Goal: Task Accomplishment & Management: Complete application form

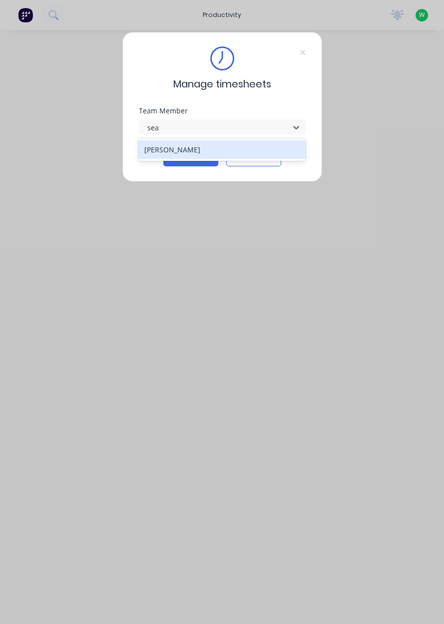
click at [200, 147] on div "[PERSON_NAME]" at bounding box center [221, 149] width 167 height 18
type input "sea"
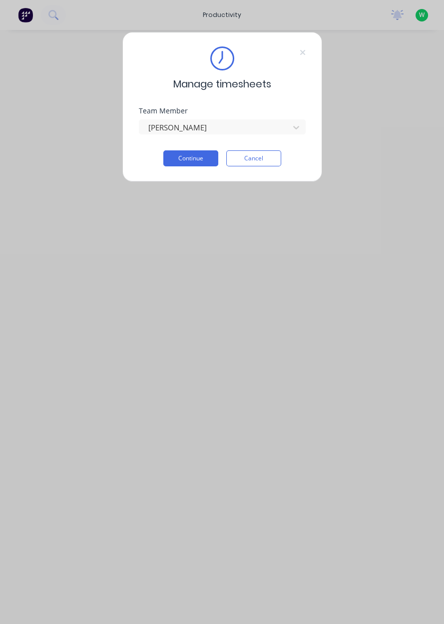
click at [197, 159] on button "Continue" at bounding box center [190, 158] width 55 height 16
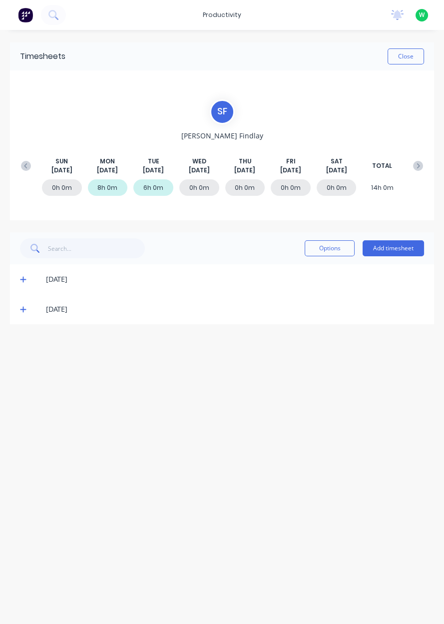
click at [400, 247] on button "Add timesheet" at bounding box center [392, 248] width 61 height 16
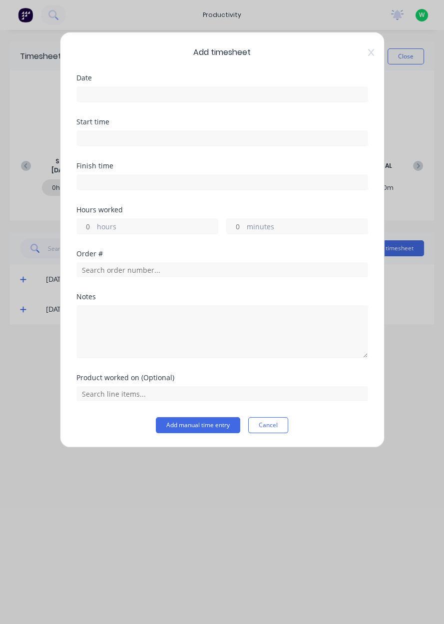
click at [140, 95] on input at bounding box center [222, 94] width 291 height 15
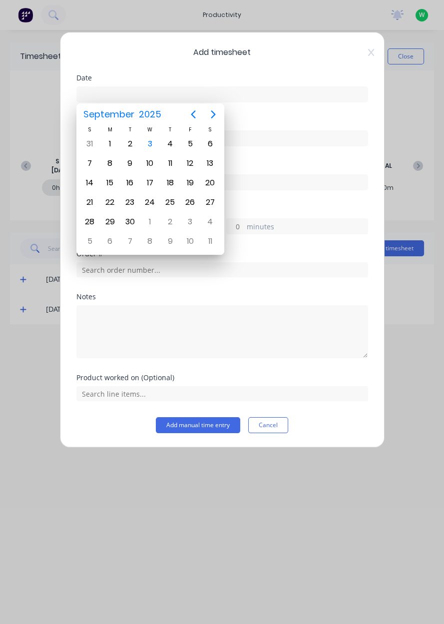
click at [159, 143] on div "3" at bounding box center [150, 143] width 20 height 19
type input "[DATE]"
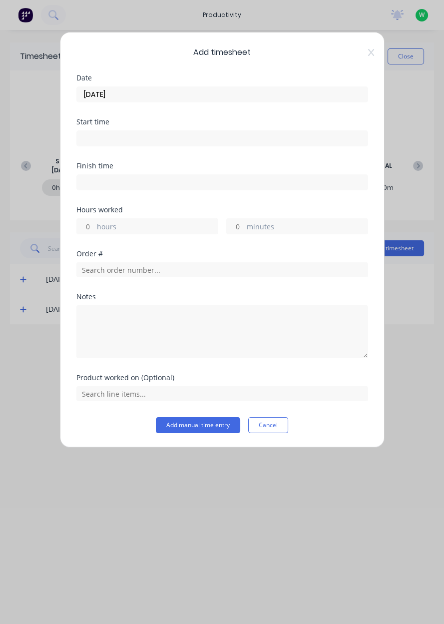
click at [91, 225] on input "hours" at bounding box center [85, 226] width 17 height 15
type input "8"
click at [152, 271] on input "text" at bounding box center [222, 269] width 292 height 15
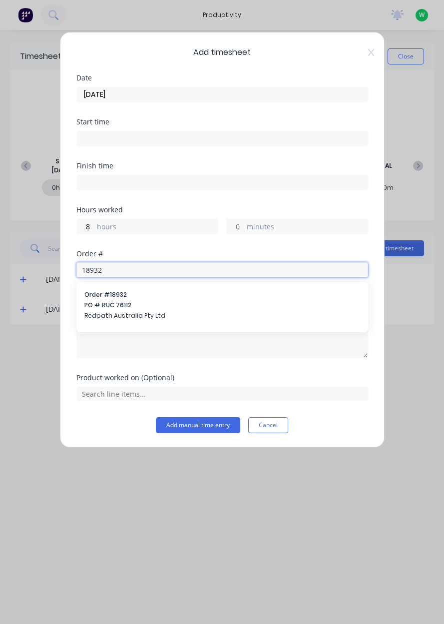
type input "18932"
click at [131, 304] on span "PO #: RUC 76112" at bounding box center [222, 305] width 276 height 9
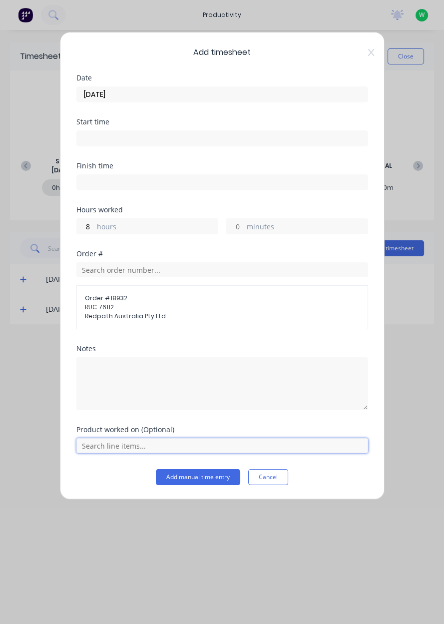
click at [124, 442] on input "text" at bounding box center [222, 445] width 292 height 15
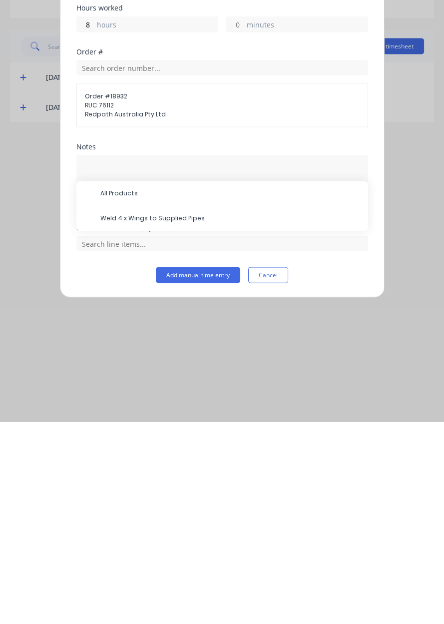
click at [118, 422] on span "Weld 4 x Wings to Supplied Pipes" at bounding box center [230, 420] width 260 height 9
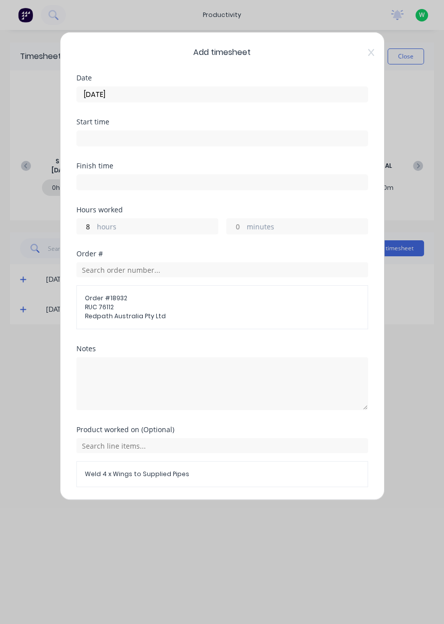
scroll to position [31, 0]
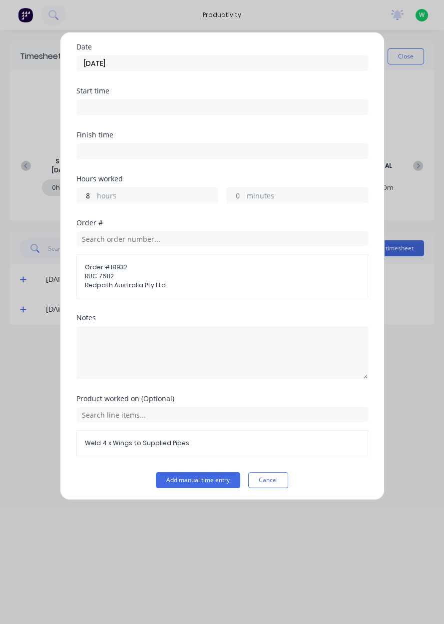
click at [214, 480] on button "Add manual time entry" at bounding box center [198, 480] width 84 height 16
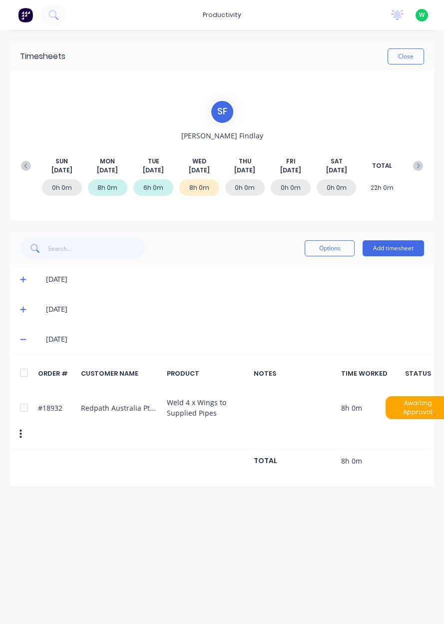
click at [402, 245] on button "Add timesheet" at bounding box center [392, 248] width 61 height 16
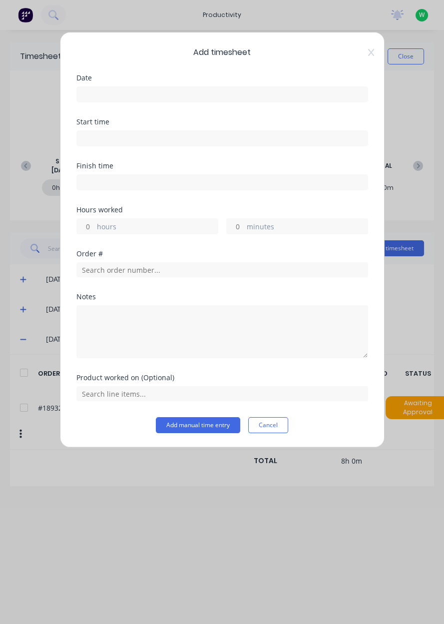
click at [204, 90] on input at bounding box center [222, 94] width 291 height 15
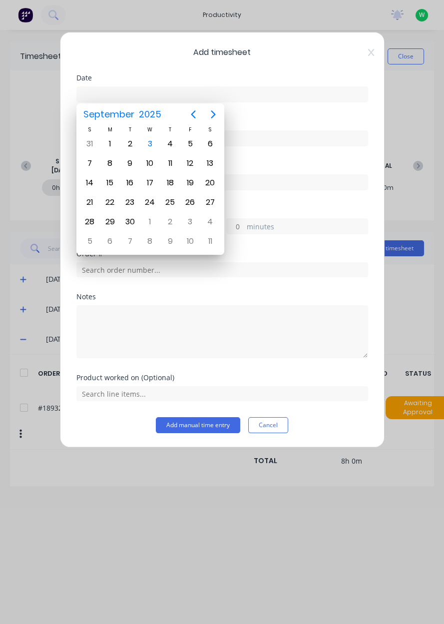
click at [150, 141] on div "3" at bounding box center [149, 143] width 15 height 15
type input "[DATE]"
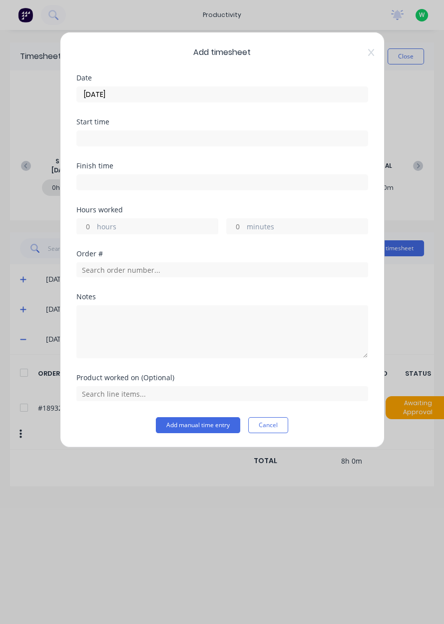
click at [88, 223] on input "hours" at bounding box center [85, 226] width 17 height 15
type input "1"
click at [220, 271] on input "text" at bounding box center [222, 269] width 292 height 15
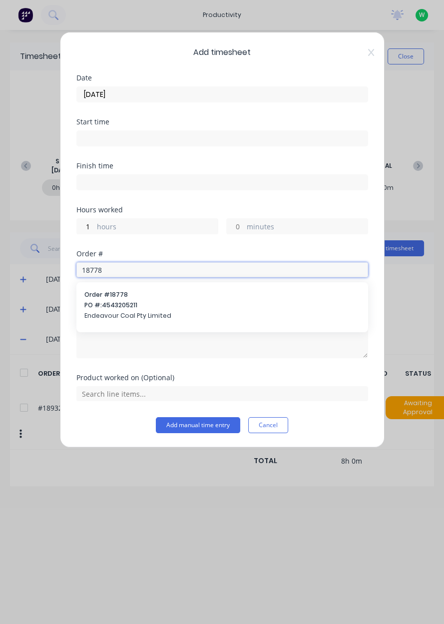
type input "18778"
click at [175, 309] on div "Order # 18778 PO #: 4543205211 Endeavour Coal Pty Limited" at bounding box center [222, 306] width 276 height 32
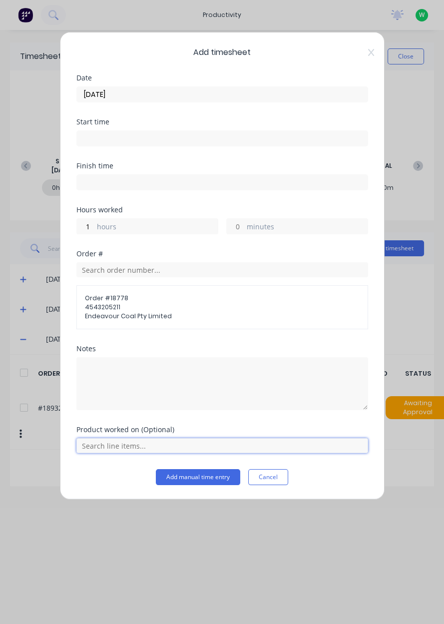
click at [118, 447] on input "text" at bounding box center [222, 445] width 292 height 15
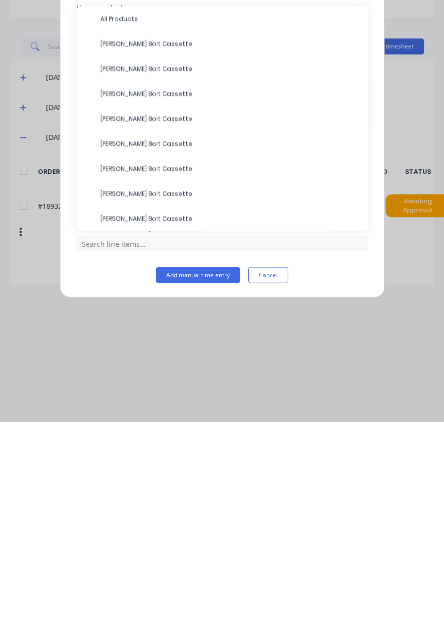
click at [128, 222] on span "All Products" at bounding box center [230, 220] width 260 height 9
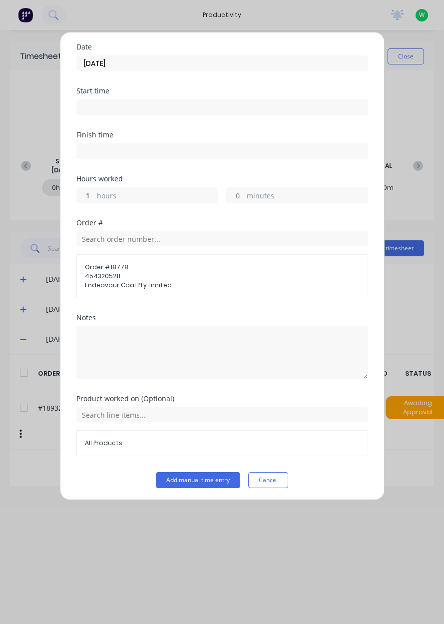
click at [200, 479] on button "Add manual time entry" at bounding box center [198, 480] width 84 height 16
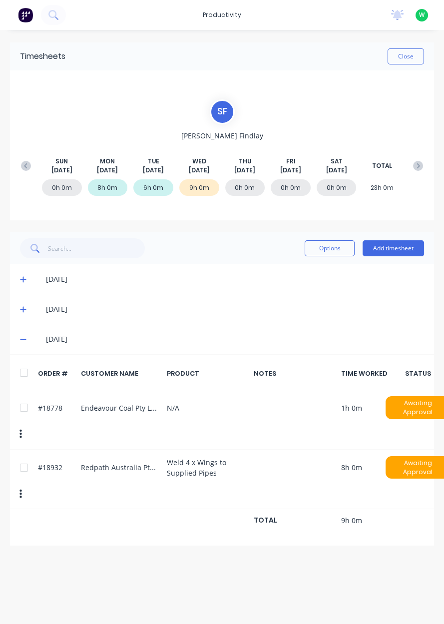
click at [406, 58] on button "Close" at bounding box center [405, 56] width 36 height 16
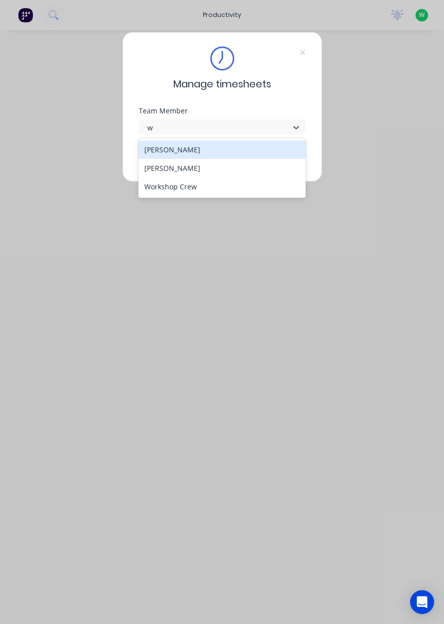
click at [184, 167] on div "[PERSON_NAME]" at bounding box center [221, 168] width 167 height 18
type input "w"
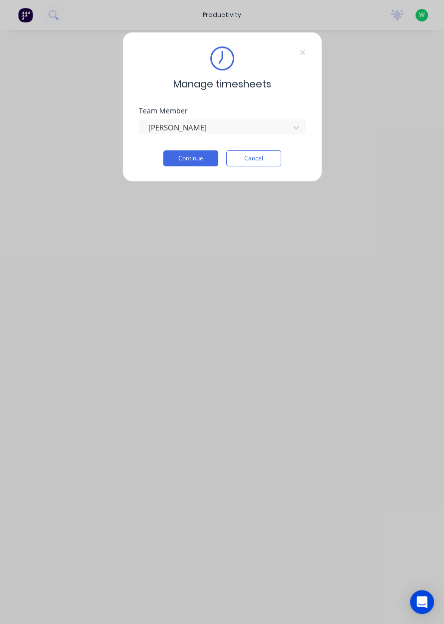
click at [187, 161] on button "Continue" at bounding box center [190, 158] width 55 height 16
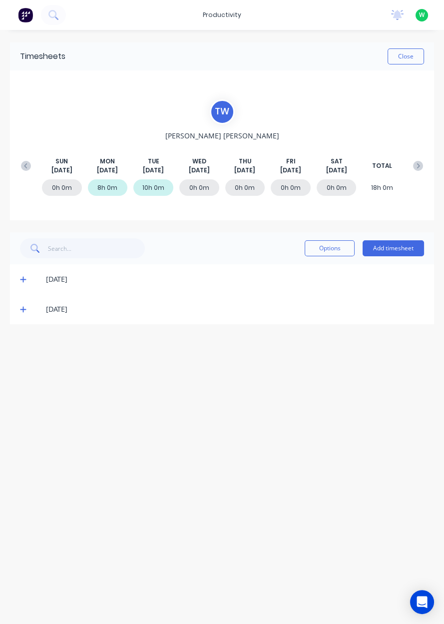
click at [405, 249] on button "Add timesheet" at bounding box center [392, 248] width 61 height 16
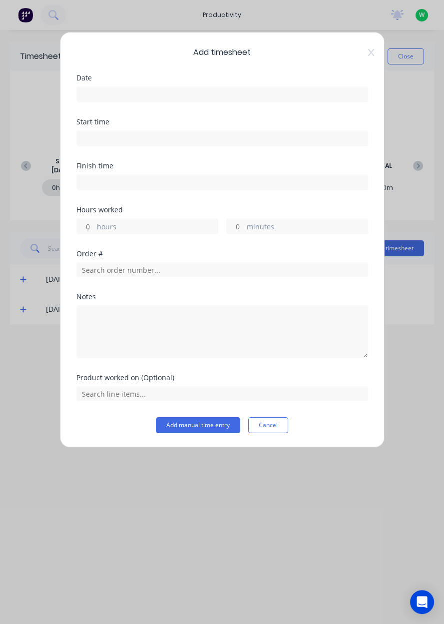
click at [185, 97] on input at bounding box center [222, 94] width 291 height 15
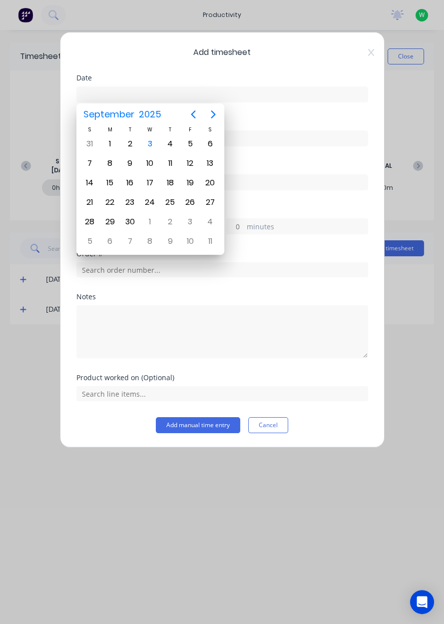
click at [151, 147] on div "3" at bounding box center [149, 143] width 15 height 15
type input "[DATE]"
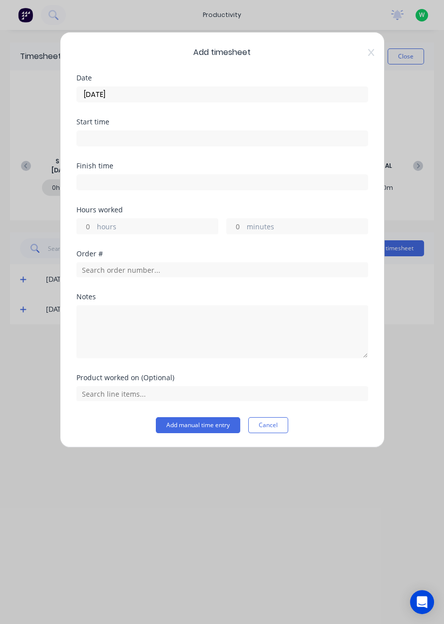
click at [166, 221] on label "hours" at bounding box center [157, 227] width 121 height 12
click at [94, 221] on input "hours" at bounding box center [85, 226] width 17 height 15
type input "3"
click at [147, 272] on input "text" at bounding box center [222, 269] width 292 height 15
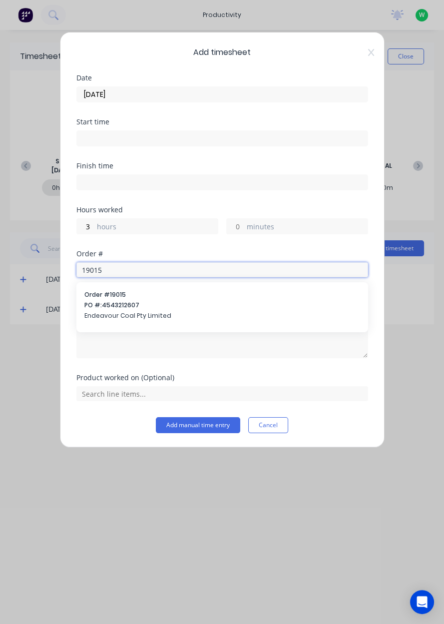
type input "19015"
click at [137, 301] on span "PO #: 4543212607" at bounding box center [222, 305] width 276 height 9
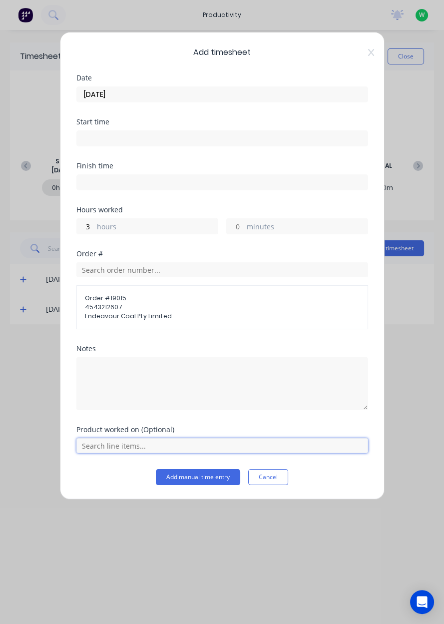
click at [212, 446] on input "text" at bounding box center [222, 445] width 292 height 15
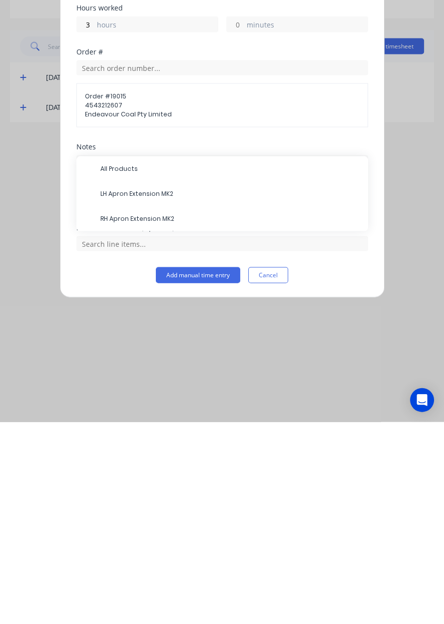
click at [160, 395] on span "LH Apron Extension MK2" at bounding box center [230, 395] width 260 height 9
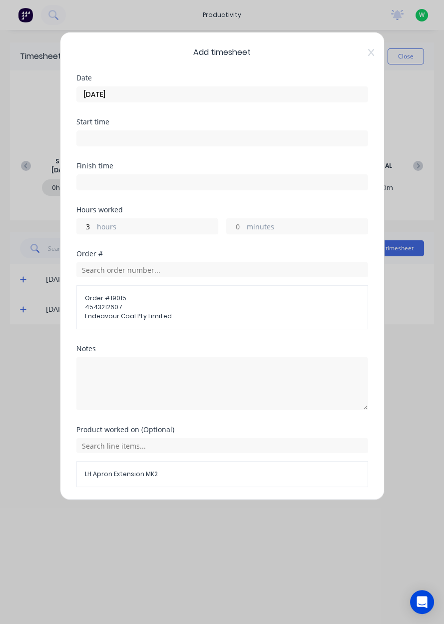
click at [158, 227] on label "hours" at bounding box center [157, 227] width 121 height 12
click at [94, 227] on input "3" at bounding box center [85, 226] width 17 height 15
type input "1.5"
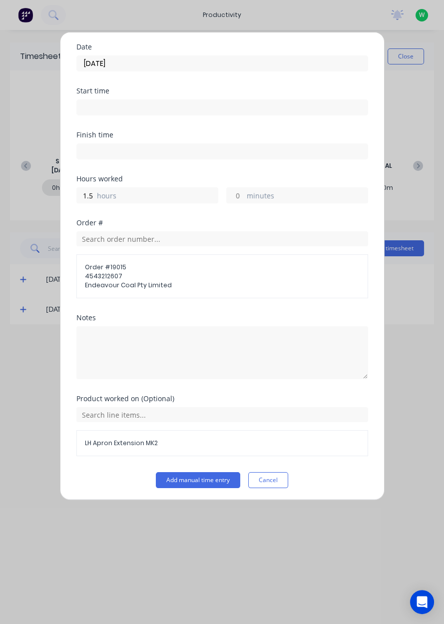
click at [209, 477] on button "Add manual time entry" at bounding box center [198, 480] width 84 height 16
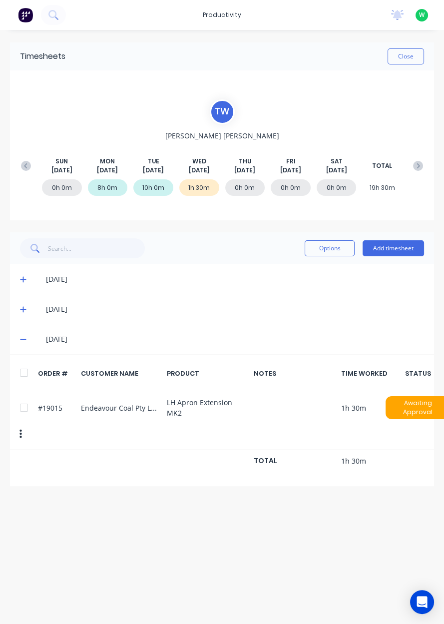
click at [397, 248] on button "Add timesheet" at bounding box center [392, 248] width 61 height 16
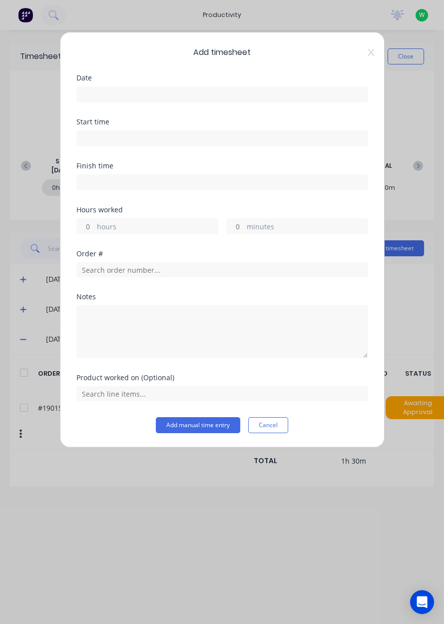
click at [212, 98] on input at bounding box center [222, 94] width 291 height 15
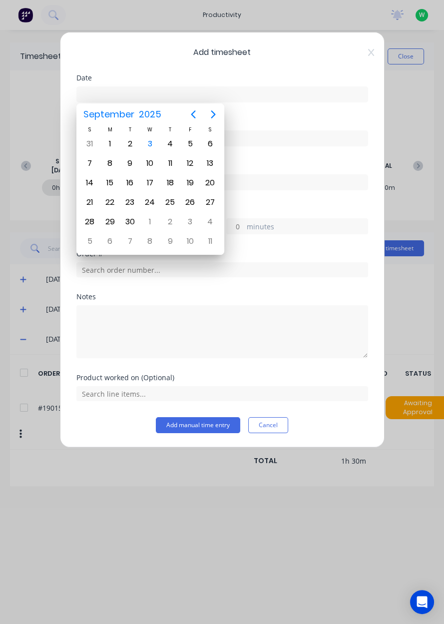
click at [151, 142] on div "3" at bounding box center [149, 143] width 15 height 15
type input "[DATE]"
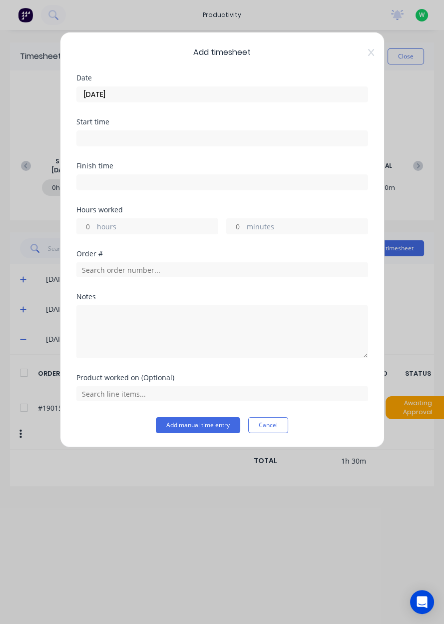
click at [137, 223] on label "hours" at bounding box center [157, 227] width 121 height 12
click at [94, 223] on input "hours" at bounding box center [85, 226] width 17 height 15
type input "1.5"
click at [148, 269] on input "text" at bounding box center [222, 269] width 292 height 15
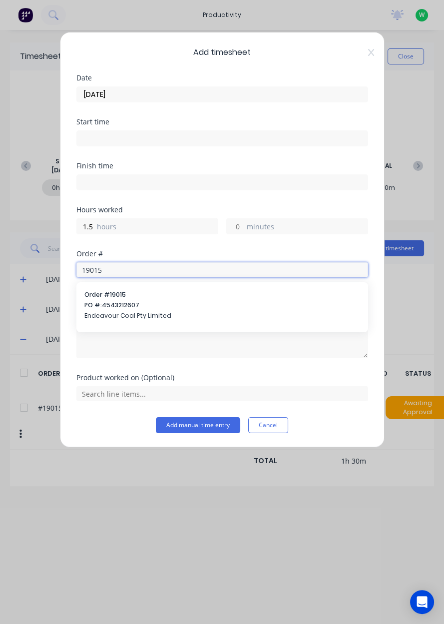
type input "19015"
click at [137, 306] on span "PO #: 4543212607" at bounding box center [222, 305] width 276 height 9
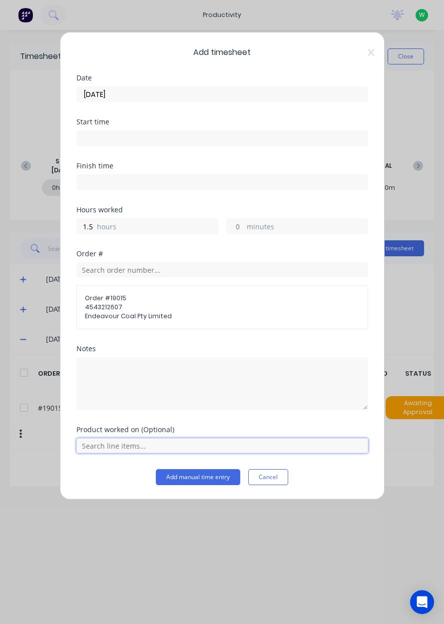
click at [204, 442] on input "text" at bounding box center [222, 445] width 292 height 15
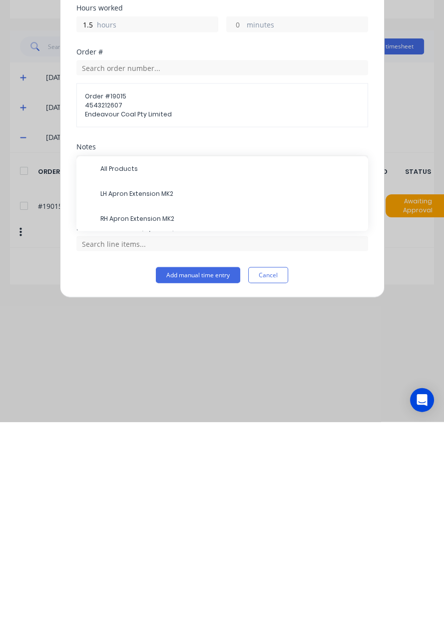
click at [153, 419] on span "RH Apron Extension MK2" at bounding box center [230, 420] width 260 height 9
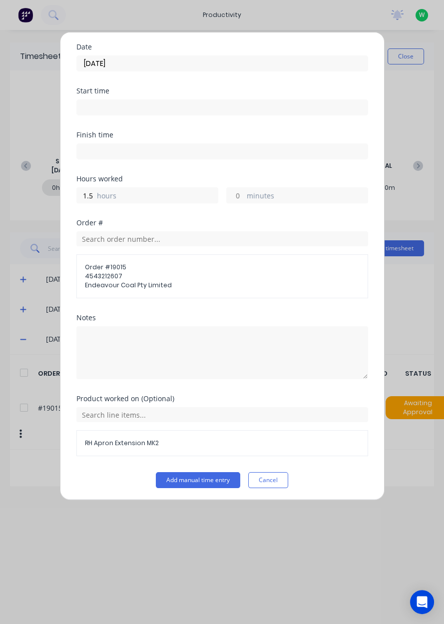
click at [217, 476] on button "Add manual time entry" at bounding box center [198, 480] width 84 height 16
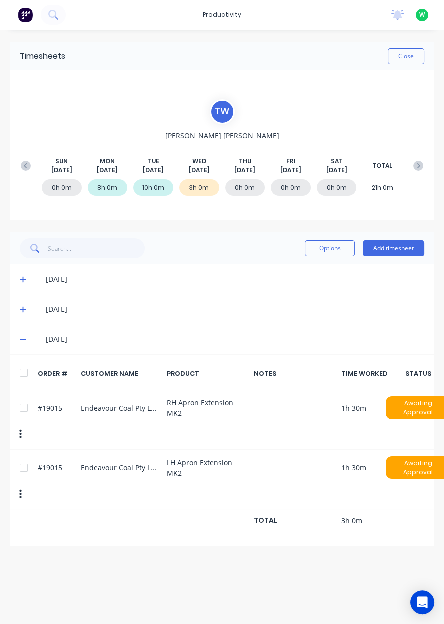
click at [391, 250] on button "Add timesheet" at bounding box center [392, 248] width 61 height 16
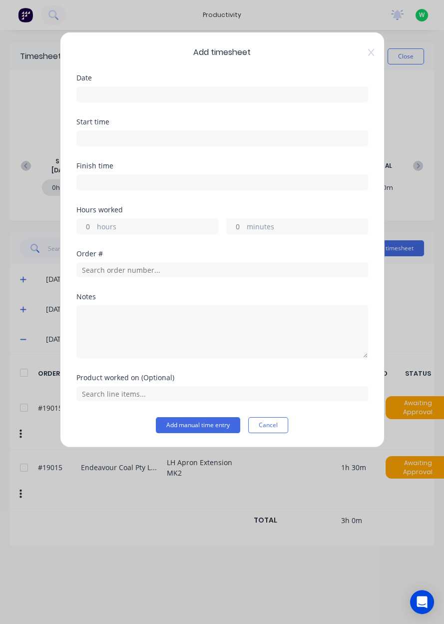
click at [263, 91] on input at bounding box center [222, 94] width 291 height 15
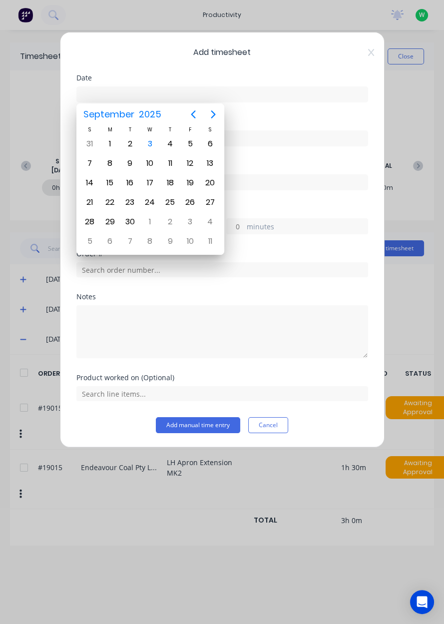
click at [147, 145] on div "3" at bounding box center [149, 143] width 15 height 15
type input "[DATE]"
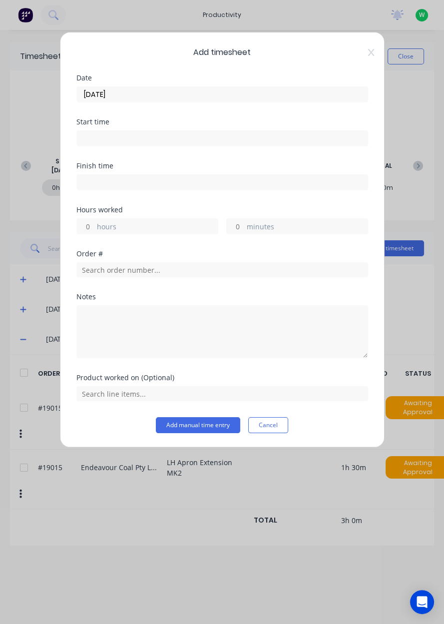
click at [177, 221] on label "hours" at bounding box center [157, 227] width 121 height 12
click at [94, 221] on input "hours" at bounding box center [85, 226] width 17 height 15
type input "4"
click at [153, 264] on input "text" at bounding box center [222, 269] width 292 height 15
click at [140, 296] on div "Notes" at bounding box center [222, 296] width 292 height 7
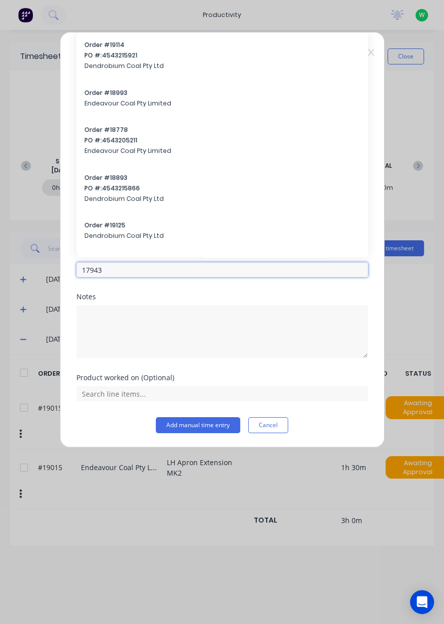
click at [193, 268] on input "17943" at bounding box center [222, 269] width 292 height 15
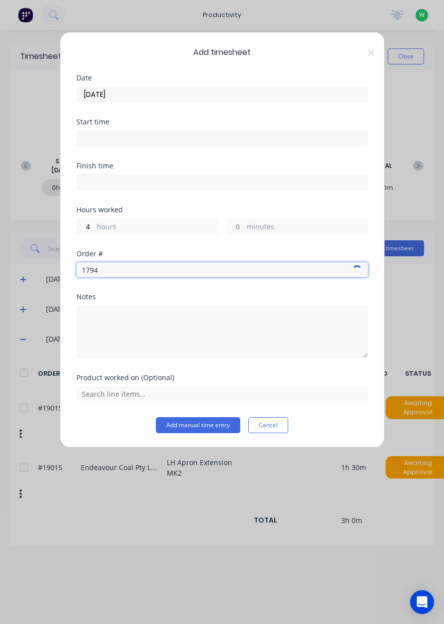
type input "17943"
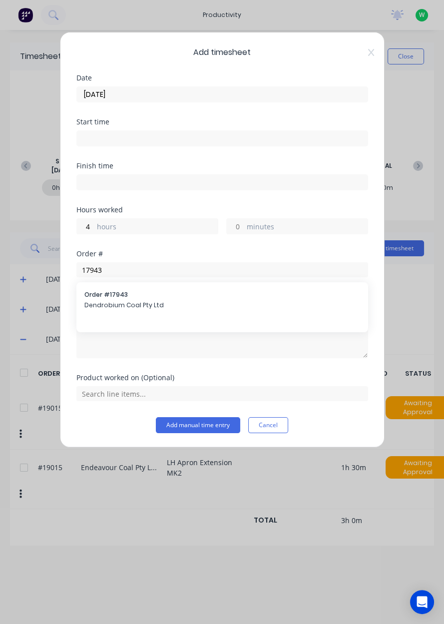
click at [135, 301] on span "Dendrobium Coal Pty Ltd" at bounding box center [222, 305] width 276 height 9
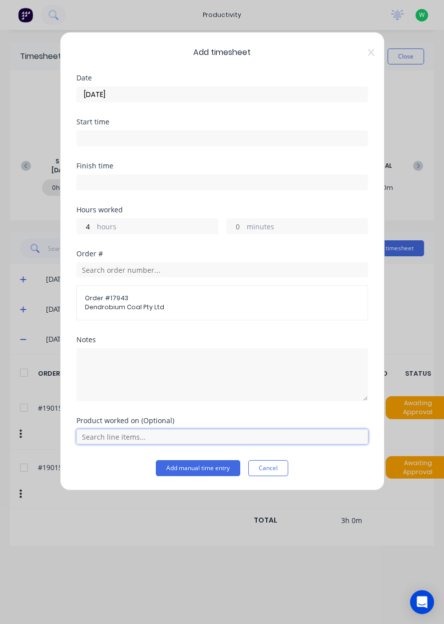
click at [225, 436] on input "text" at bounding box center [222, 436] width 292 height 15
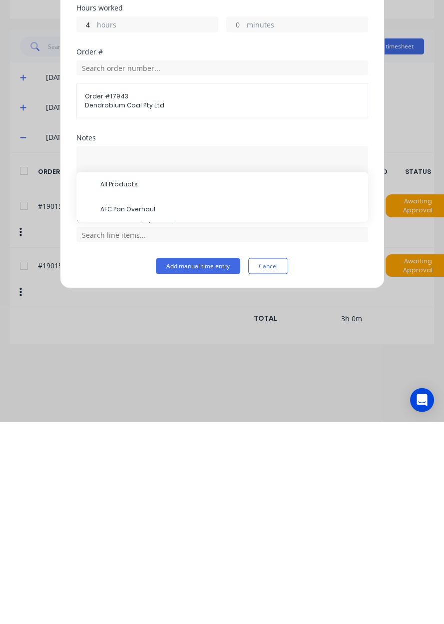
click at [148, 410] on span "AFC Pan Overhaul" at bounding box center [230, 411] width 260 height 9
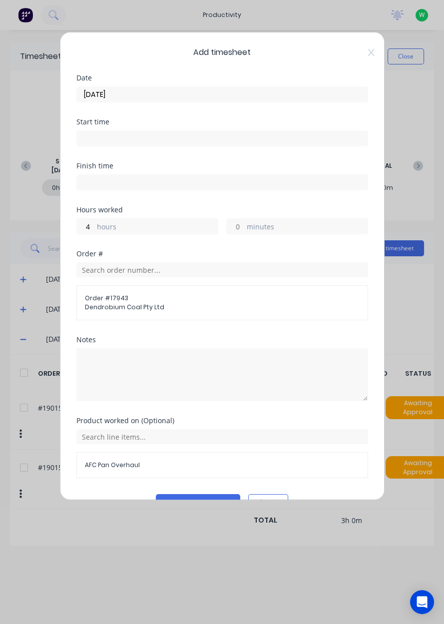
click at [208, 496] on button "Add manual time entry" at bounding box center [198, 502] width 84 height 16
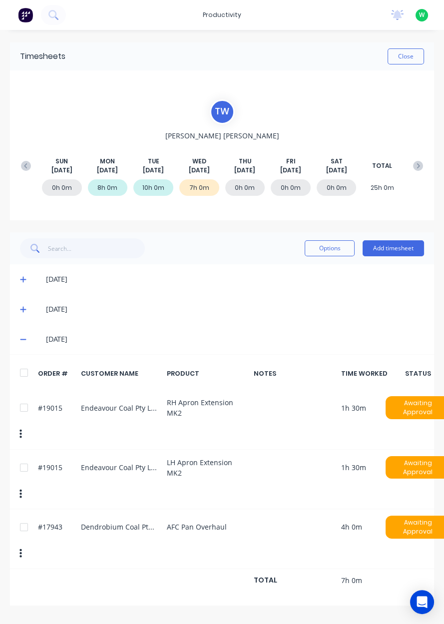
click at [399, 247] on button "Add timesheet" at bounding box center [392, 248] width 61 height 16
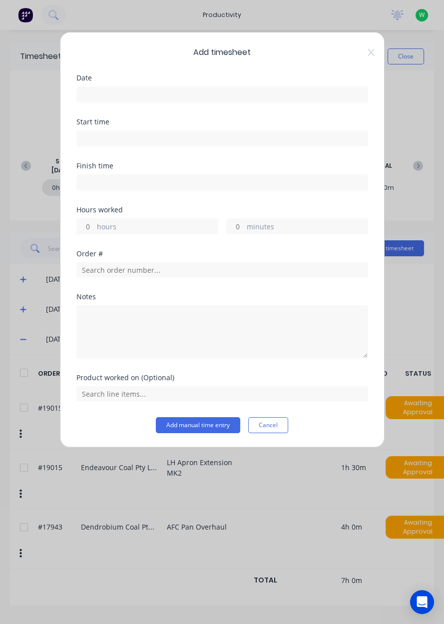
click at [264, 96] on input at bounding box center [222, 94] width 291 height 15
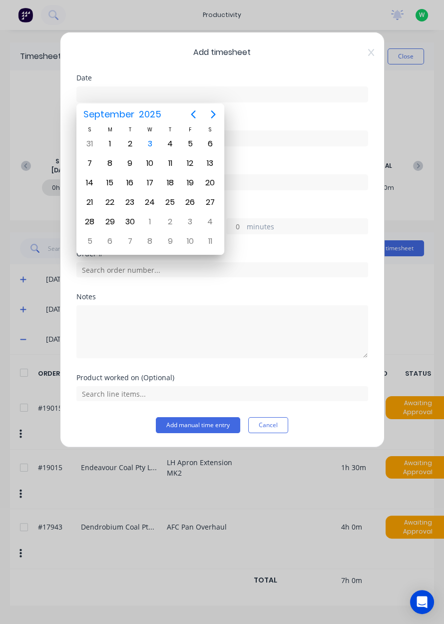
click at [152, 147] on div "3" at bounding box center [149, 143] width 15 height 15
type input "[DATE]"
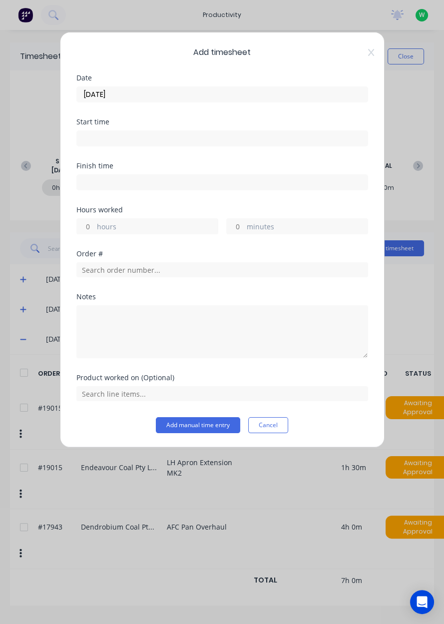
click at [131, 226] on label "hours" at bounding box center [157, 227] width 121 height 12
click at [94, 226] on input "hours" at bounding box center [85, 226] width 17 height 15
type input "1"
click at [157, 265] on input "text" at bounding box center [222, 269] width 292 height 15
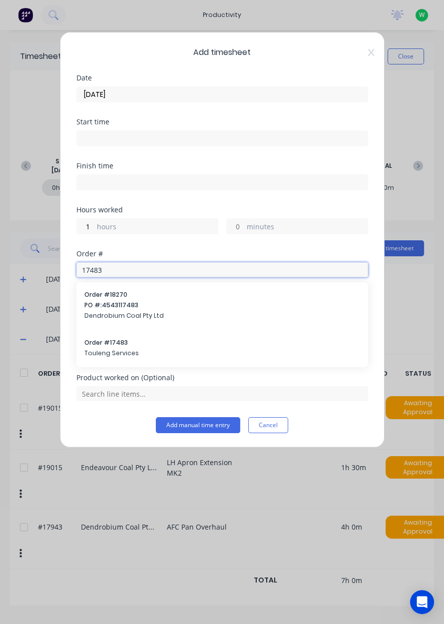
type input "17483"
click at [130, 341] on span "Order # 17483" at bounding box center [222, 342] width 276 height 9
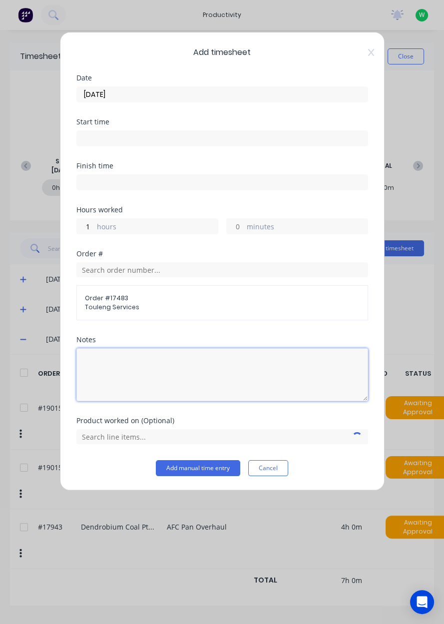
click at [234, 365] on textarea at bounding box center [222, 374] width 292 height 53
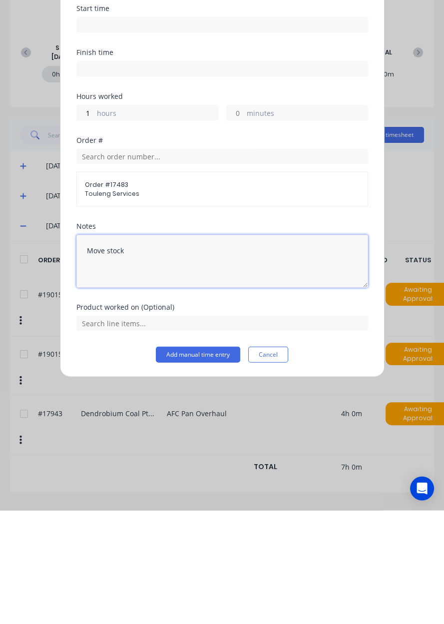
type textarea "Move stock"
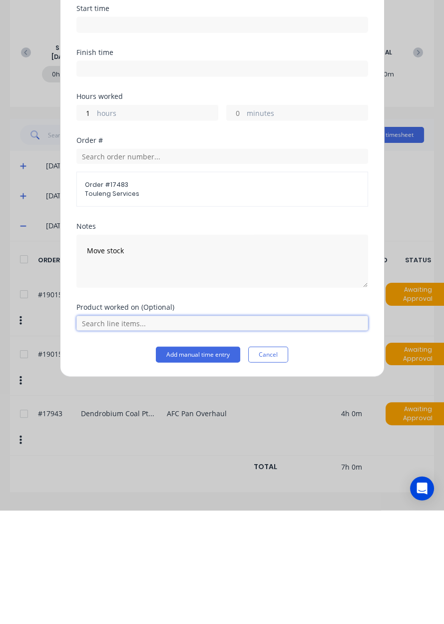
click at [279, 434] on input "text" at bounding box center [222, 436] width 292 height 15
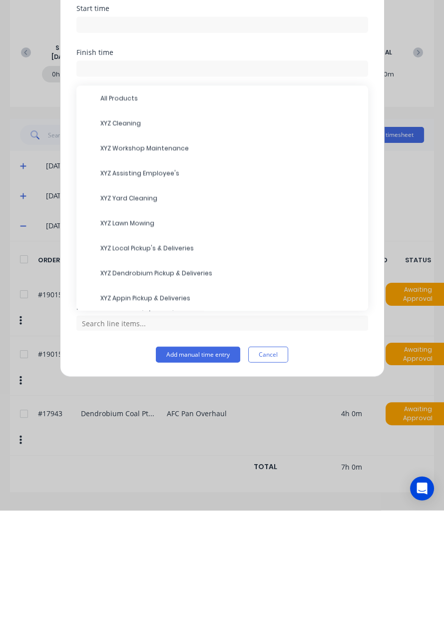
click at [176, 260] on span "XYZ Workshop Maintenance" at bounding box center [230, 261] width 260 height 9
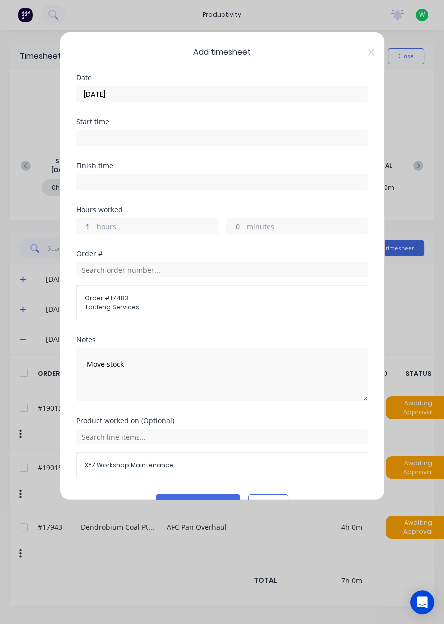
click at [202, 502] on button "Add manual time entry" at bounding box center [198, 502] width 84 height 16
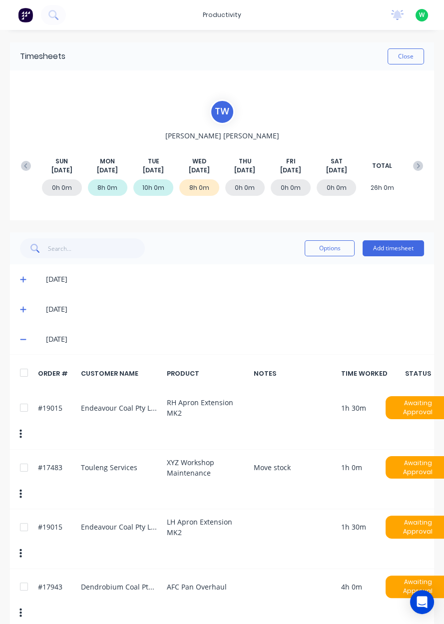
click at [400, 245] on button "Add timesheet" at bounding box center [392, 248] width 61 height 16
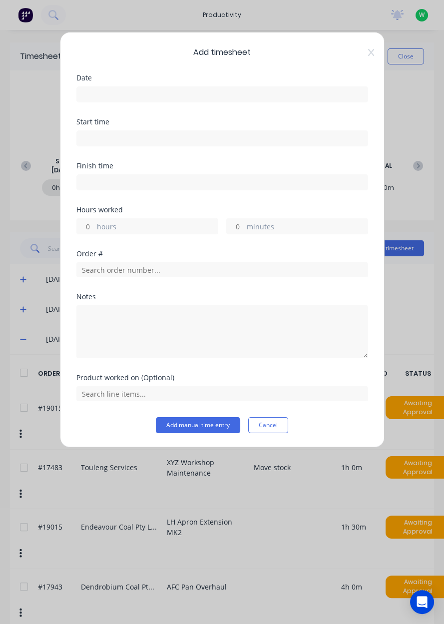
click at [281, 97] on input at bounding box center [222, 94] width 291 height 15
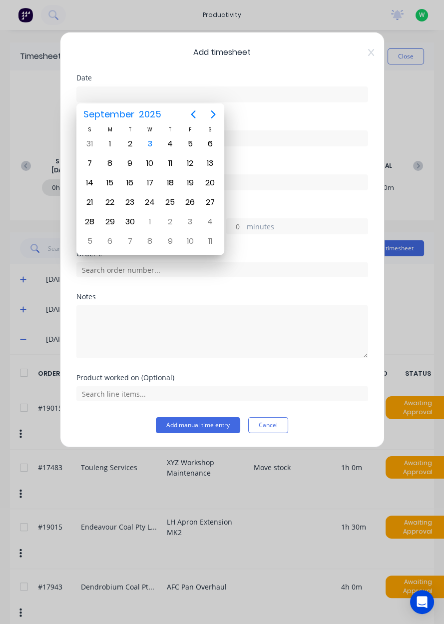
click at [150, 144] on div "3" at bounding box center [149, 143] width 15 height 15
type input "[DATE]"
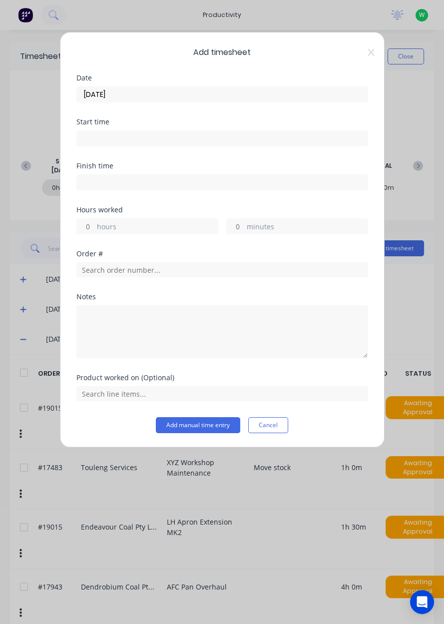
click at [171, 223] on label "hours" at bounding box center [157, 227] width 121 height 12
click at [94, 223] on input "hours" at bounding box center [85, 226] width 17 height 15
type input "1"
click at [186, 268] on input "text" at bounding box center [222, 269] width 292 height 15
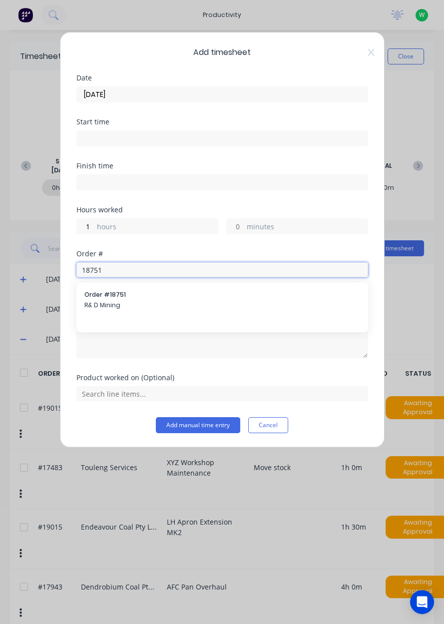
type input "18751"
click at [111, 298] on div "Order # 18751 R& D Mining" at bounding box center [222, 300] width 276 height 21
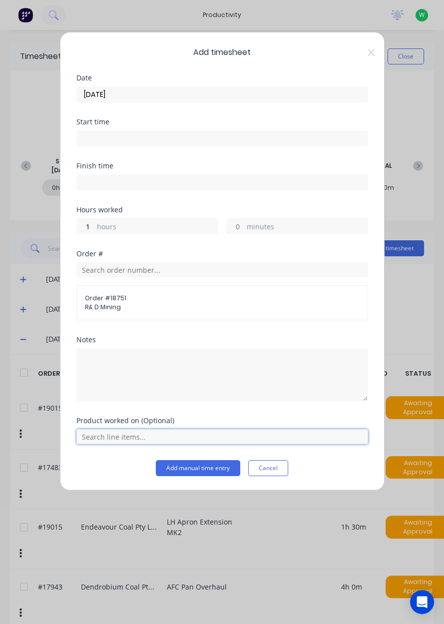
click at [219, 432] on input "text" at bounding box center [222, 436] width 292 height 15
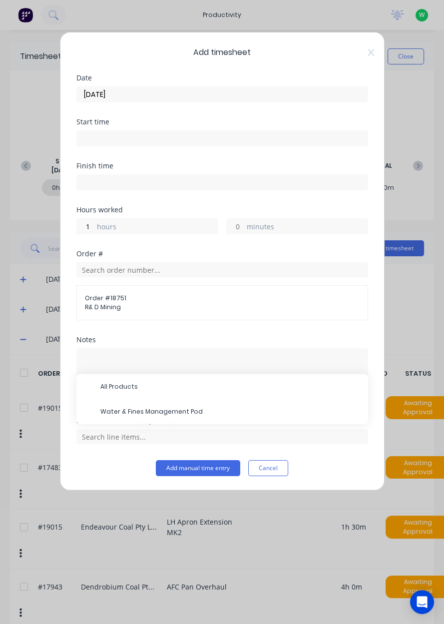
click at [175, 410] on span "Water & Fines Management Pod" at bounding box center [230, 411] width 260 height 9
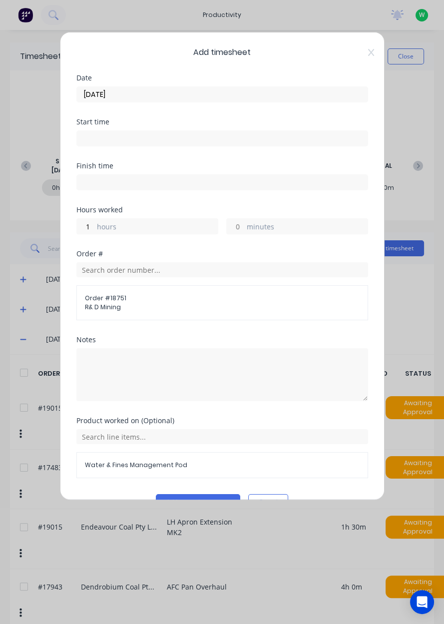
click at [206, 499] on button "Add manual time entry" at bounding box center [198, 502] width 84 height 16
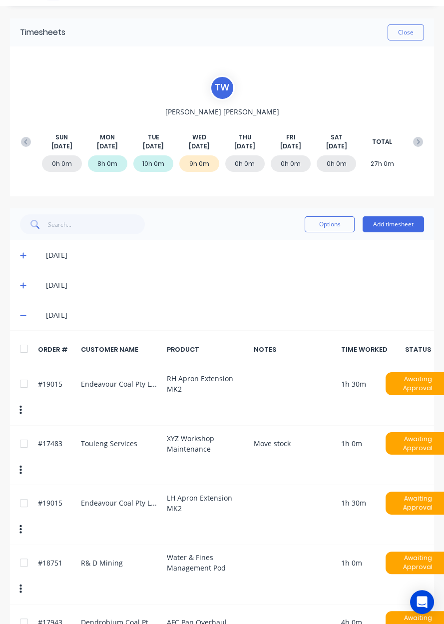
scroll to position [30, 0]
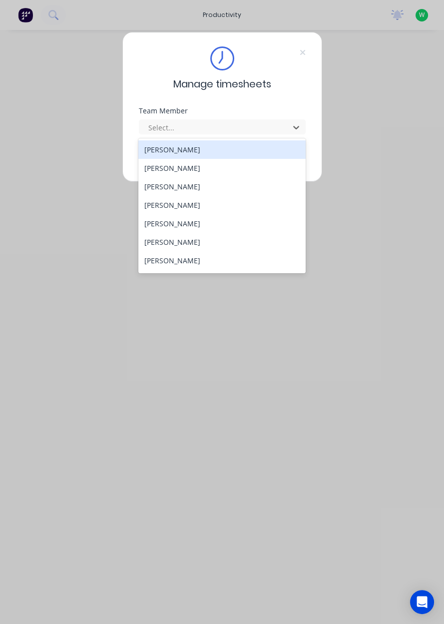
click at [192, 263] on div "[PERSON_NAME]" at bounding box center [221, 260] width 167 height 18
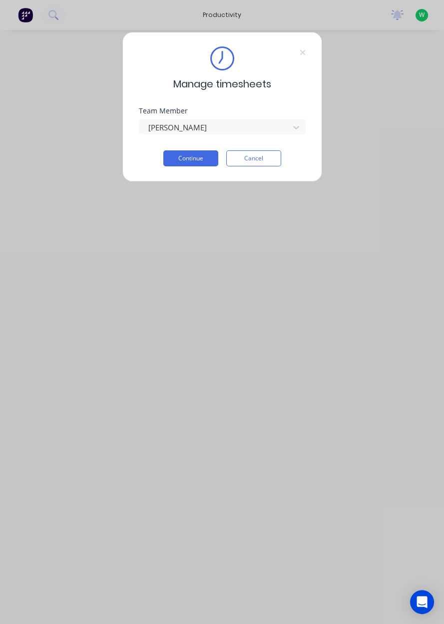
click at [193, 160] on button "Continue" at bounding box center [190, 158] width 55 height 16
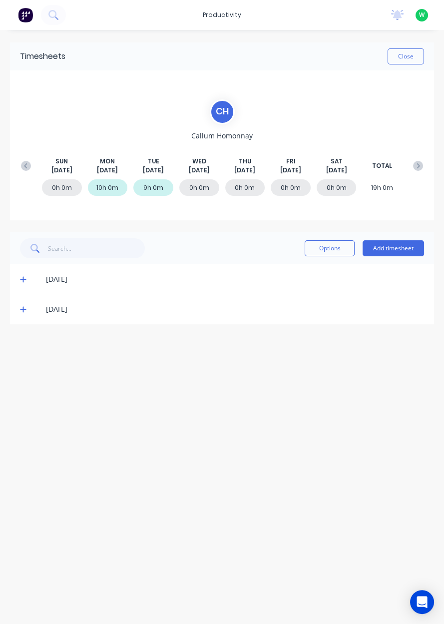
click at [395, 250] on button "Add timesheet" at bounding box center [392, 248] width 61 height 16
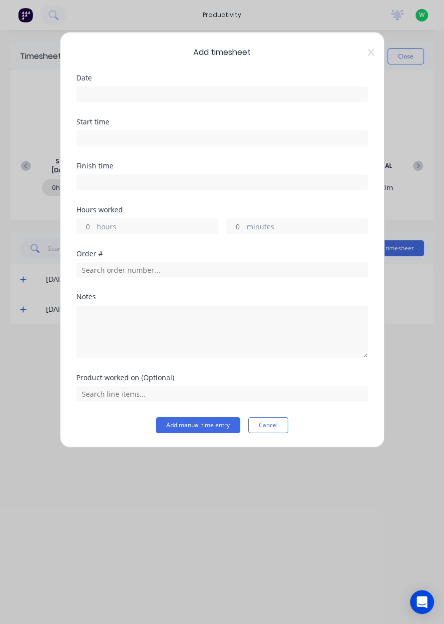
click at [237, 97] on input at bounding box center [222, 94] width 291 height 15
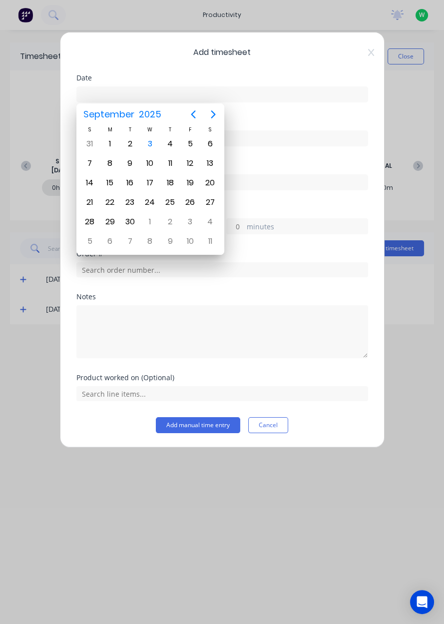
click at [149, 148] on div "3" at bounding box center [149, 143] width 15 height 15
type input "[DATE]"
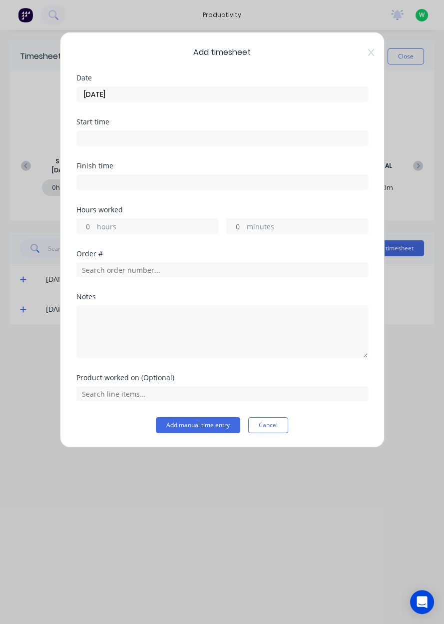
click at [145, 230] on label "hours" at bounding box center [157, 227] width 121 height 12
click at [94, 230] on input "hours" at bounding box center [85, 226] width 17 height 15
type input "7.5"
click at [174, 270] on input "text" at bounding box center [222, 269] width 292 height 15
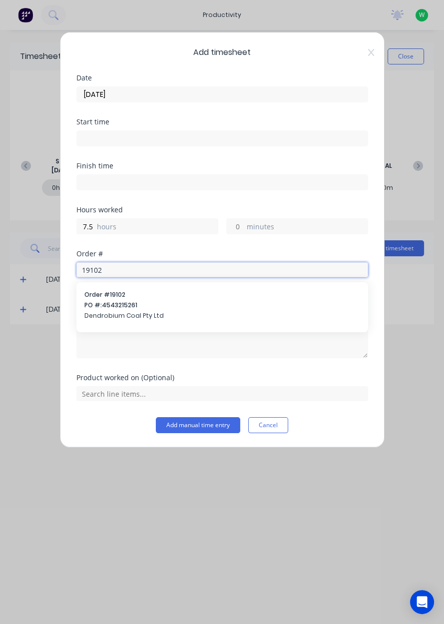
type input "19102"
click at [171, 316] on span "Dendrobium Coal Pty Ltd" at bounding box center [222, 315] width 276 height 9
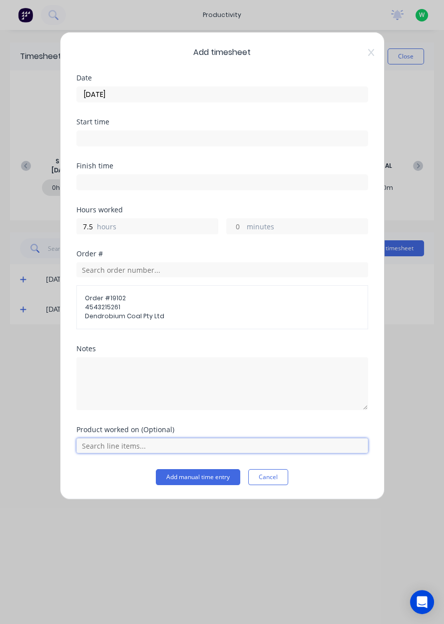
click at [142, 448] on input "text" at bounding box center [222, 445] width 292 height 15
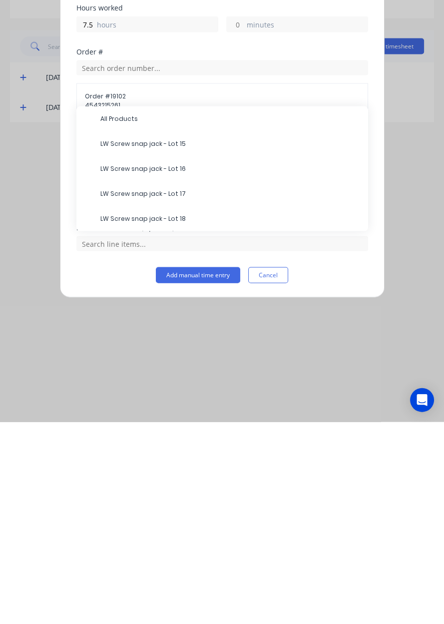
click at [184, 342] on span "LW Screw snap jack - Lot 15" at bounding box center [230, 345] width 260 height 9
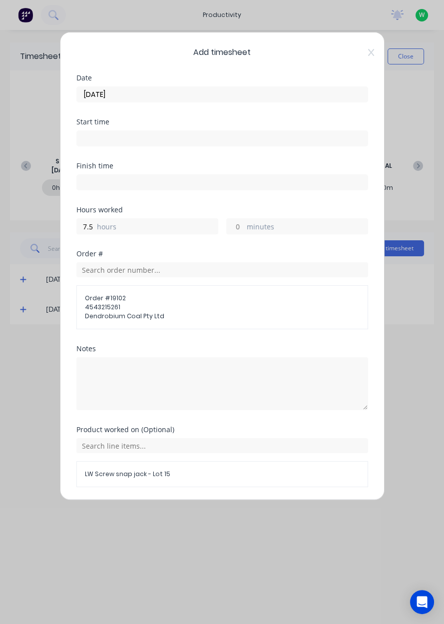
click at [137, 475] on span "LW Screw snap jack - Lot 15" at bounding box center [222, 473] width 275 height 9
click at [132, 469] on span "LW Screw snap jack - Lot 15" at bounding box center [222, 473] width 275 height 9
click at [144, 475] on span "LW Screw snap jack - Lot 15" at bounding box center [222, 473] width 275 height 9
click at [154, 446] on input "text" at bounding box center [222, 445] width 292 height 15
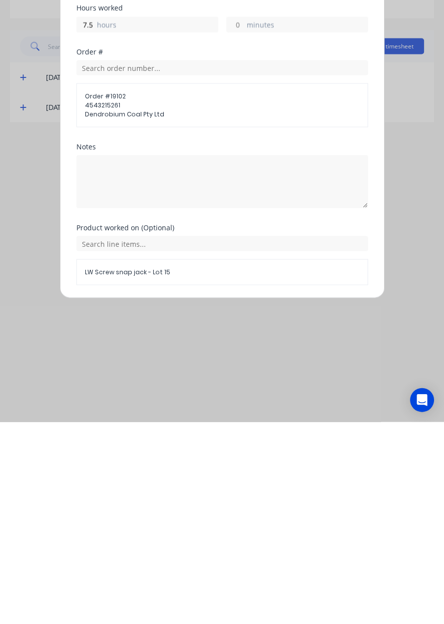
click at [178, 474] on span "LW Screw snap jack - Lot 15" at bounding box center [222, 473] width 275 height 9
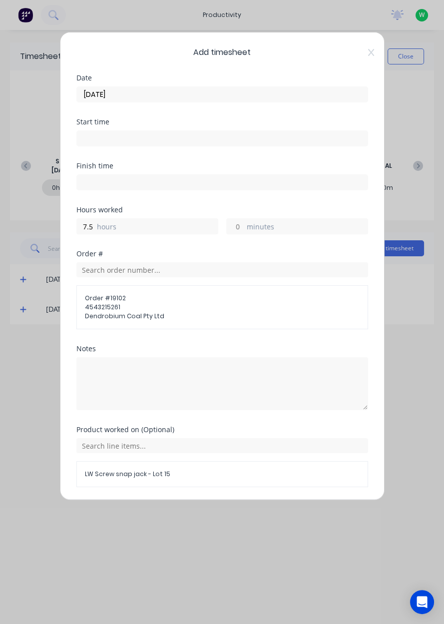
scroll to position [31, 0]
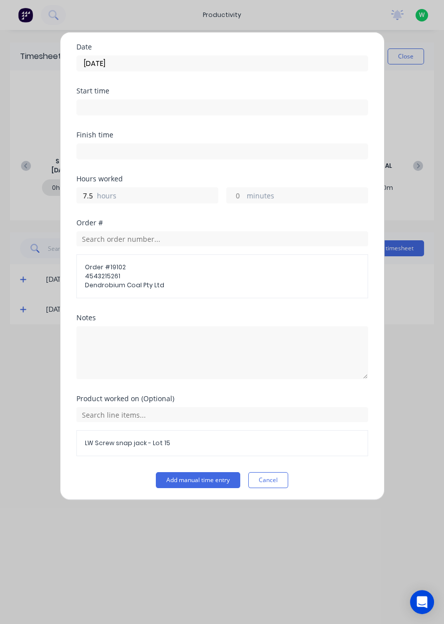
click at [183, 477] on button "Add manual time entry" at bounding box center [198, 480] width 84 height 16
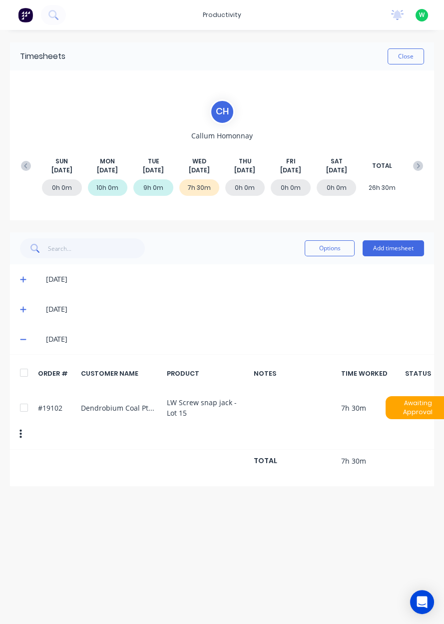
click at [399, 244] on button "Add timesheet" at bounding box center [392, 248] width 61 height 16
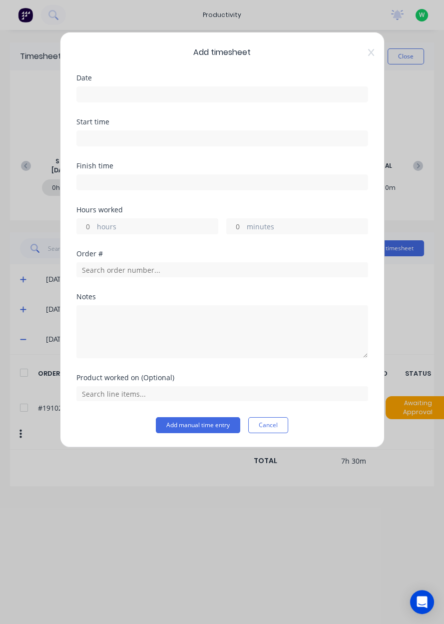
click at [254, 98] on input at bounding box center [222, 94] width 291 height 15
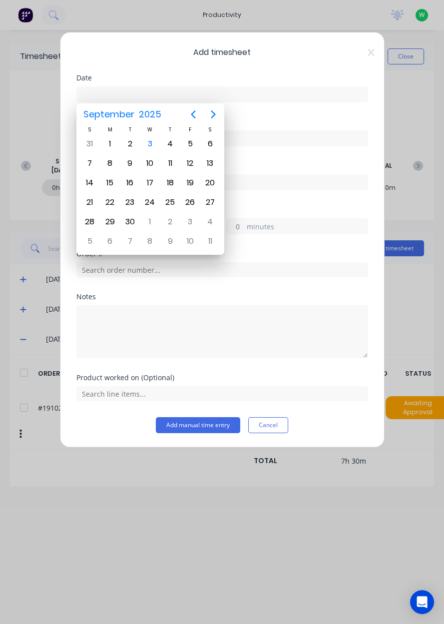
click at [148, 147] on div "3" at bounding box center [149, 143] width 15 height 15
type input "[DATE]"
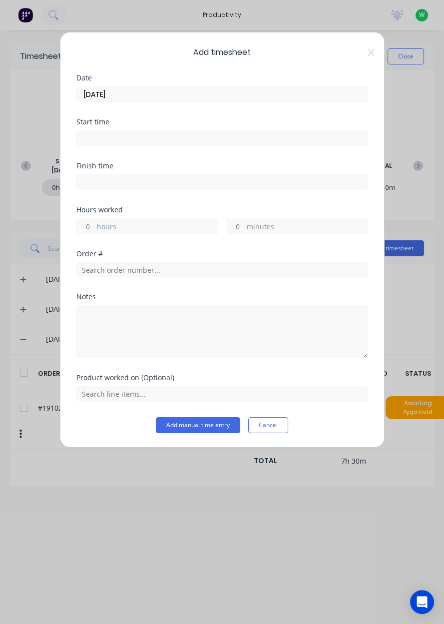
click at [164, 224] on label "hours" at bounding box center [157, 227] width 121 height 12
click at [94, 224] on input "hours" at bounding box center [85, 226] width 17 height 15
type input "3.5"
click at [145, 269] on input "text" at bounding box center [222, 269] width 292 height 15
click at [153, 315] on div "Order # 19023 Dendrobium Coal Pty Ltd" at bounding box center [222, 300] width 292 height 37
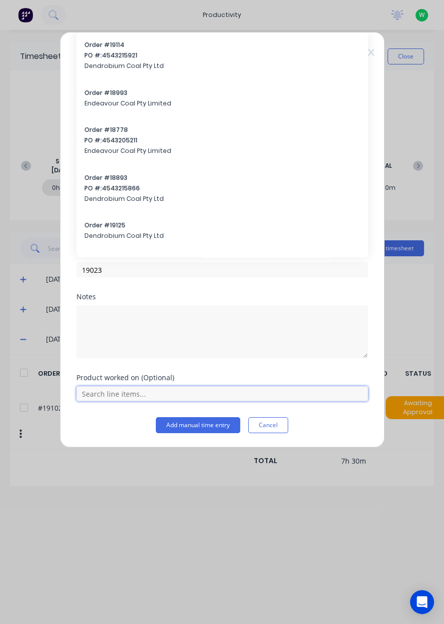
click at [130, 392] on input "text" at bounding box center [222, 393] width 292 height 15
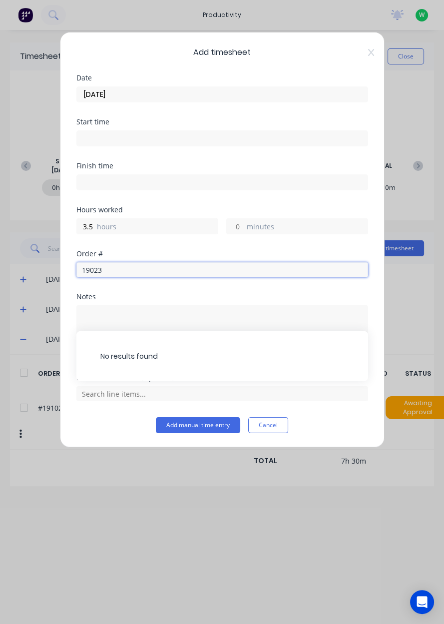
click at [144, 271] on input "19023" at bounding box center [222, 269] width 292 height 15
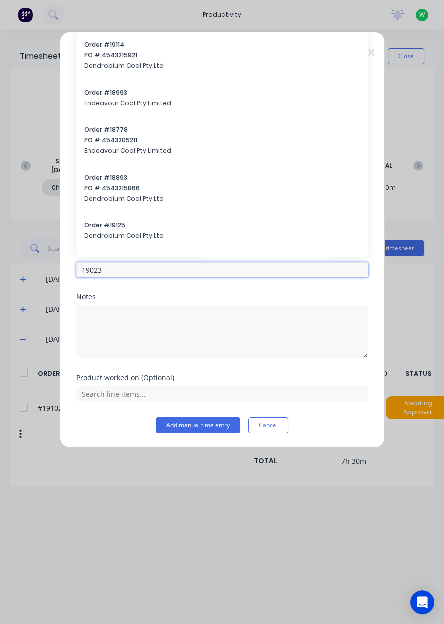
click at [176, 271] on input "19023" at bounding box center [222, 269] width 292 height 15
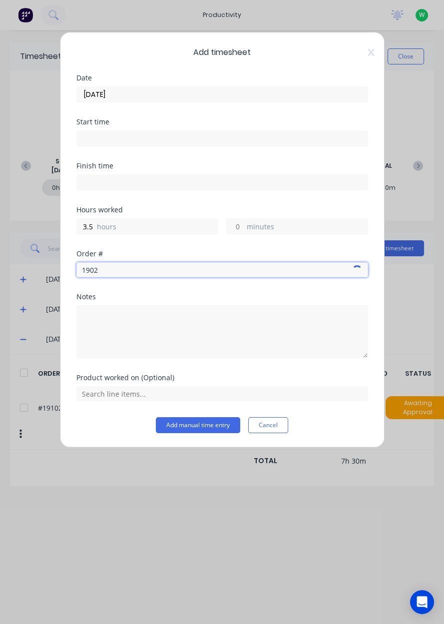
type input "19023"
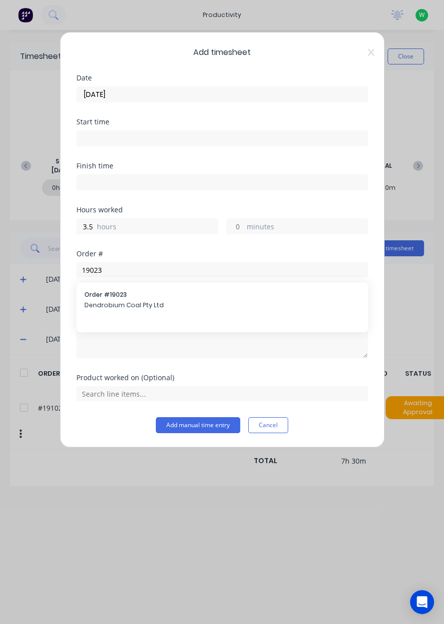
click at [160, 310] on div "Order # 19023 Dendrobium Coal Pty Ltd" at bounding box center [222, 300] width 276 height 21
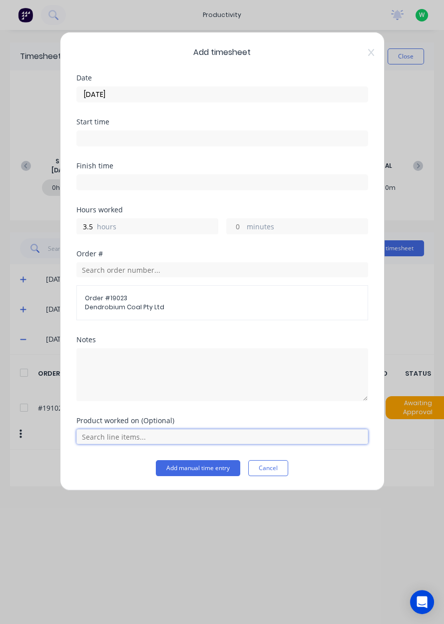
click at [122, 436] on input "text" at bounding box center [222, 436] width 292 height 15
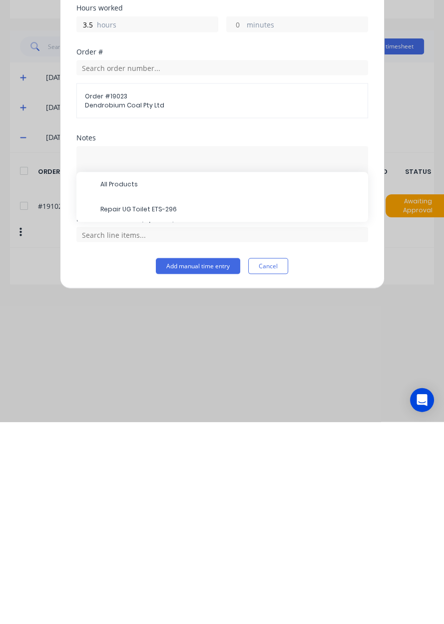
click at [167, 408] on span "Repair UG Toilet ETS-296" at bounding box center [230, 411] width 260 height 9
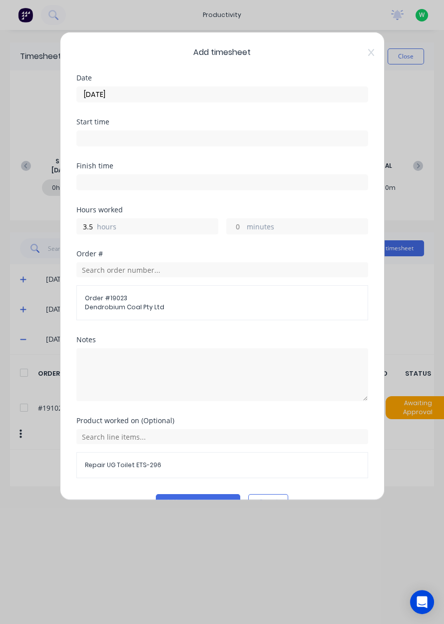
scroll to position [22, 0]
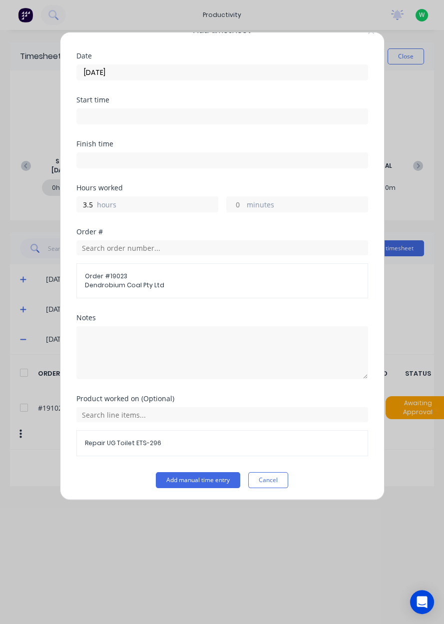
click at [199, 474] on button "Add manual time entry" at bounding box center [198, 480] width 84 height 16
